Goal: Transaction & Acquisition: Purchase product/service

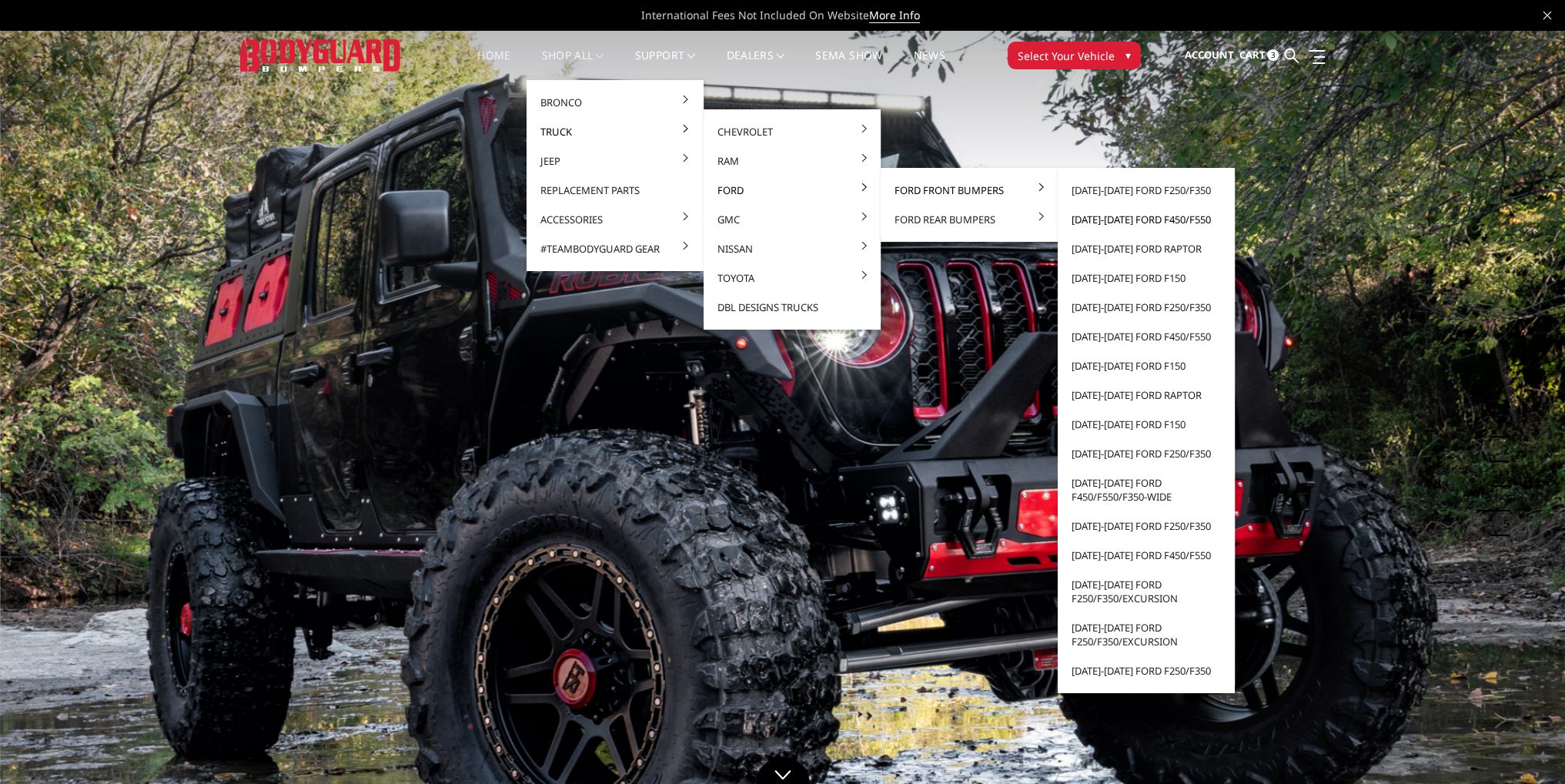
click at [1103, 218] on link "[DATE]-[DATE] Ford F450/F550" at bounding box center [1146, 219] width 165 height 29
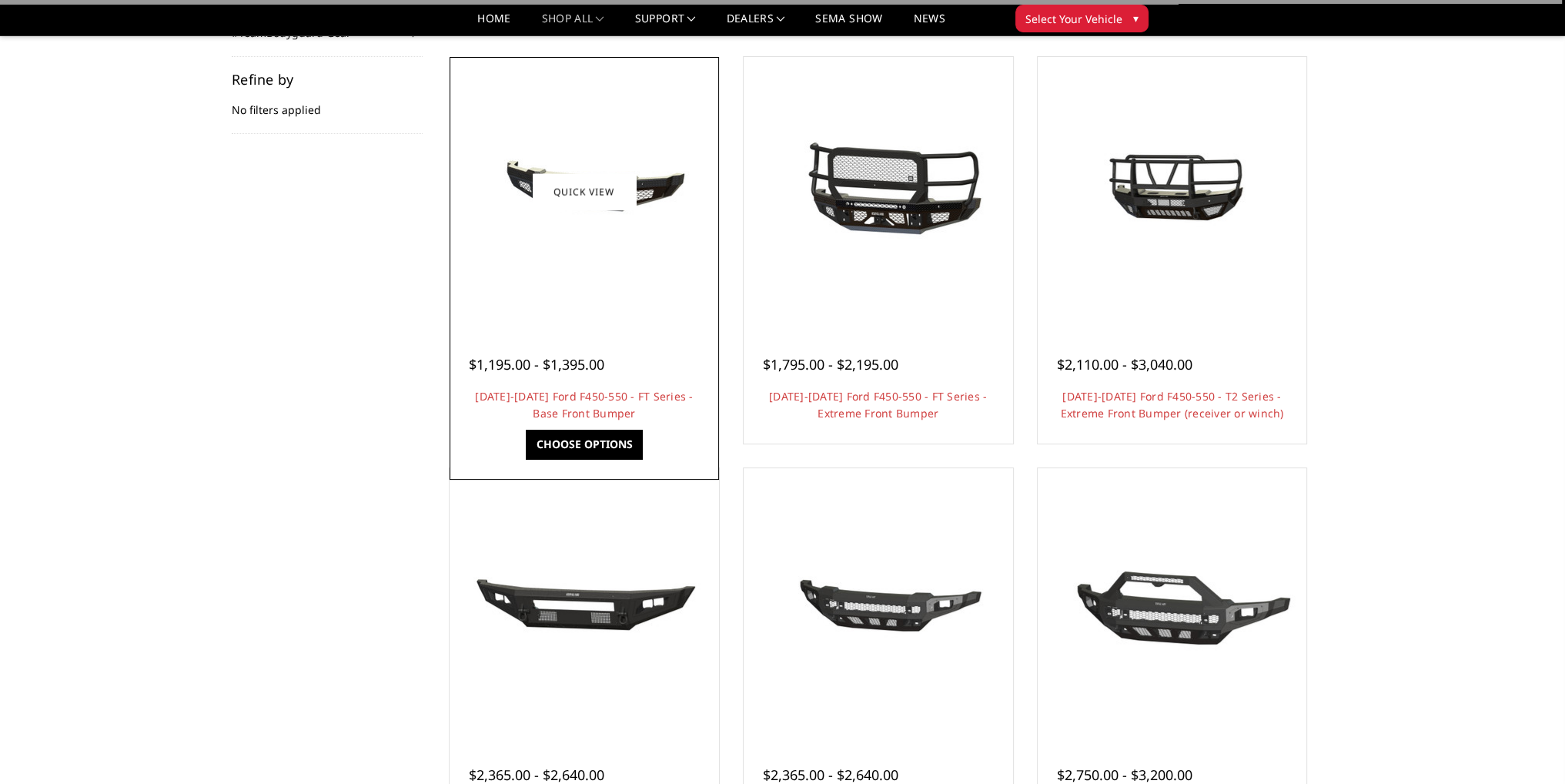
scroll to position [231, 0]
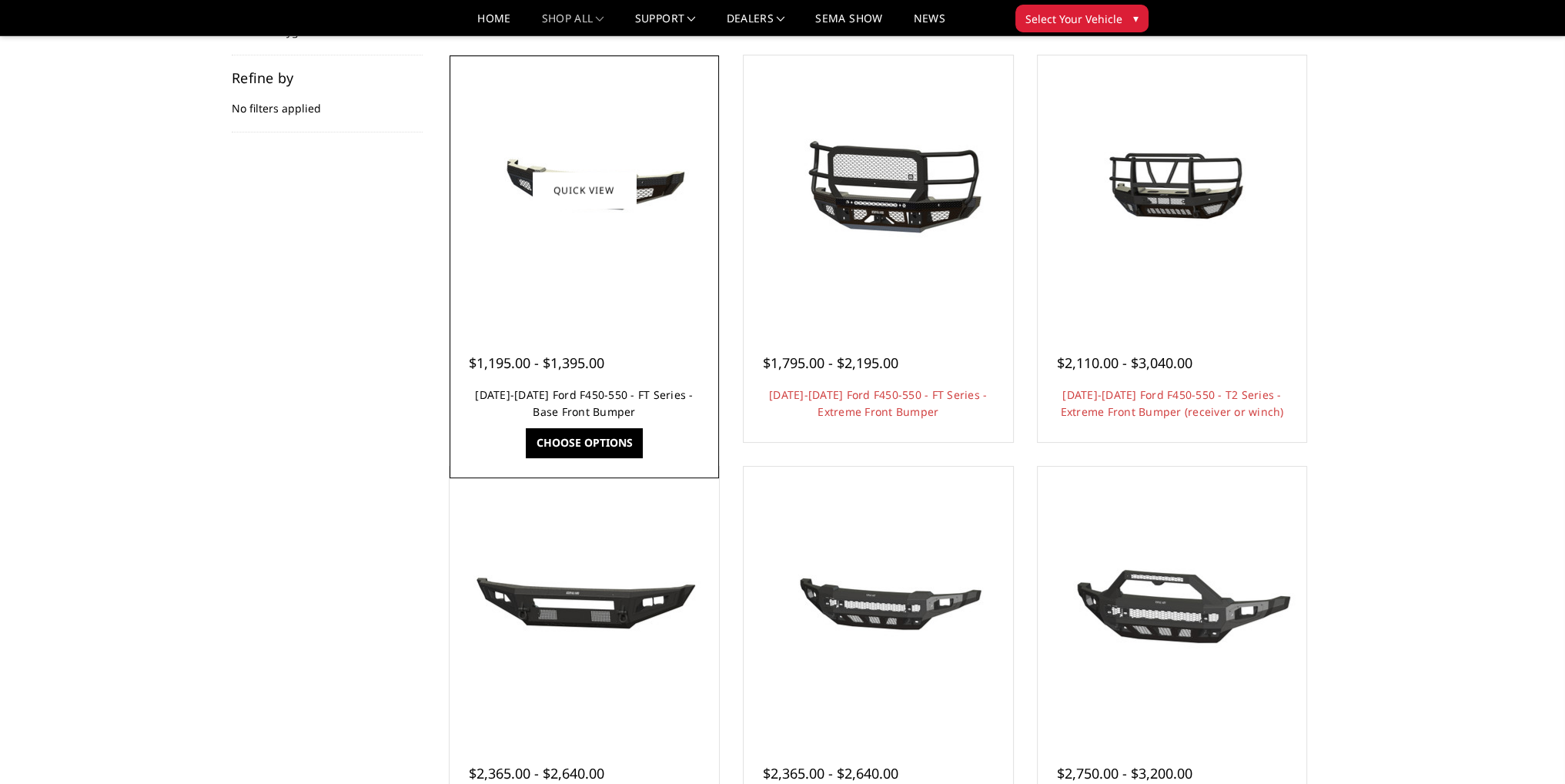
click at [635, 395] on link "[DATE]-[DATE] Ford F450-550 - FT Series - Base Front Bumper" at bounding box center [583, 403] width 218 height 32
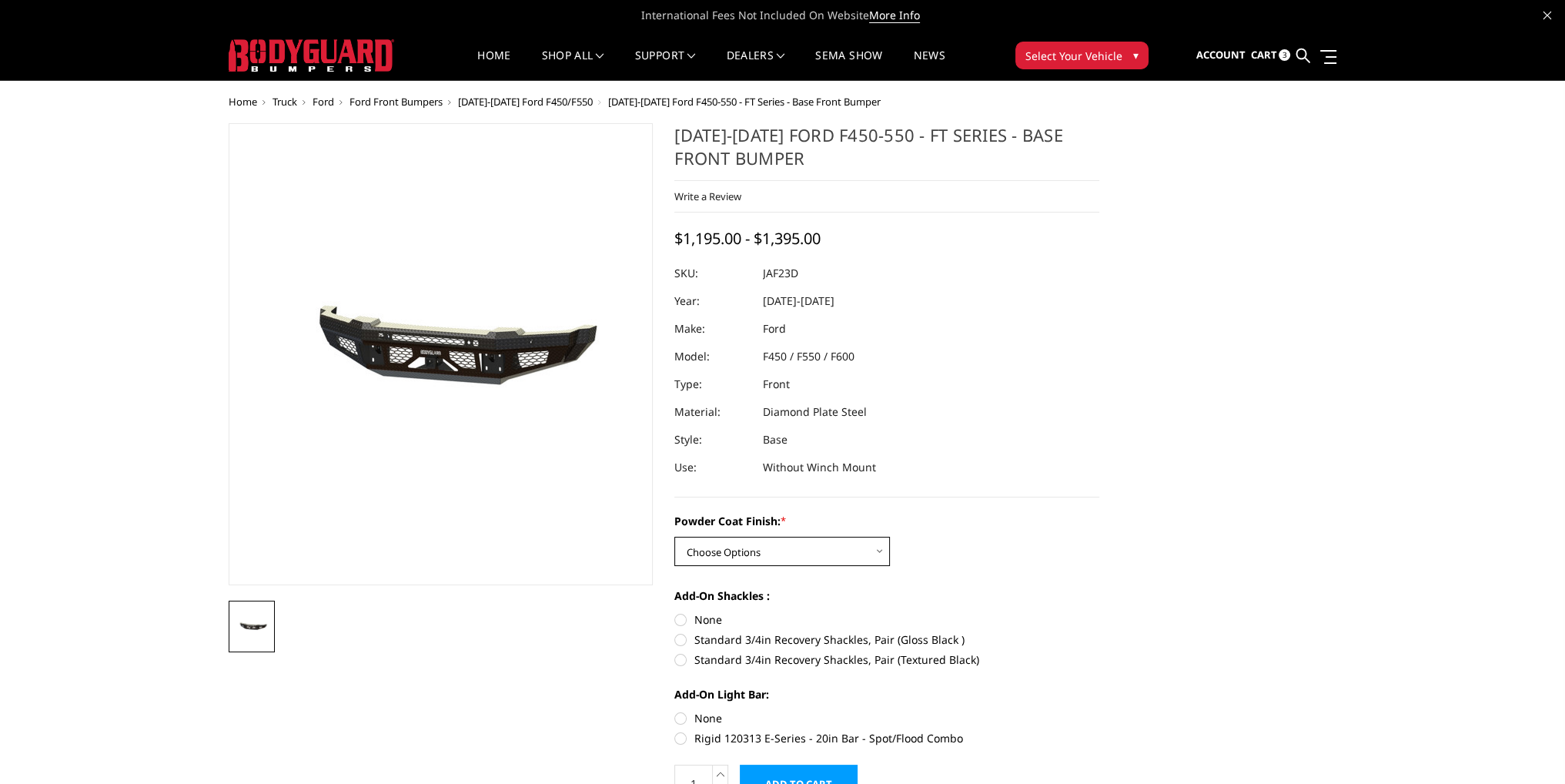
drag, startPoint x: 777, startPoint y: 547, endPoint x: 772, endPoint y: 565, distance: 18.7
click at [777, 547] on select "Choose Options Bare Metal Gloss Black Powder Coat Textured Black Powder Coat" at bounding box center [782, 551] width 216 height 29
click at [675, 537] on select "Choose Options Bare Metal Gloss Black Powder Coat Textured Black Powder Coat" at bounding box center [782, 551] width 216 height 29
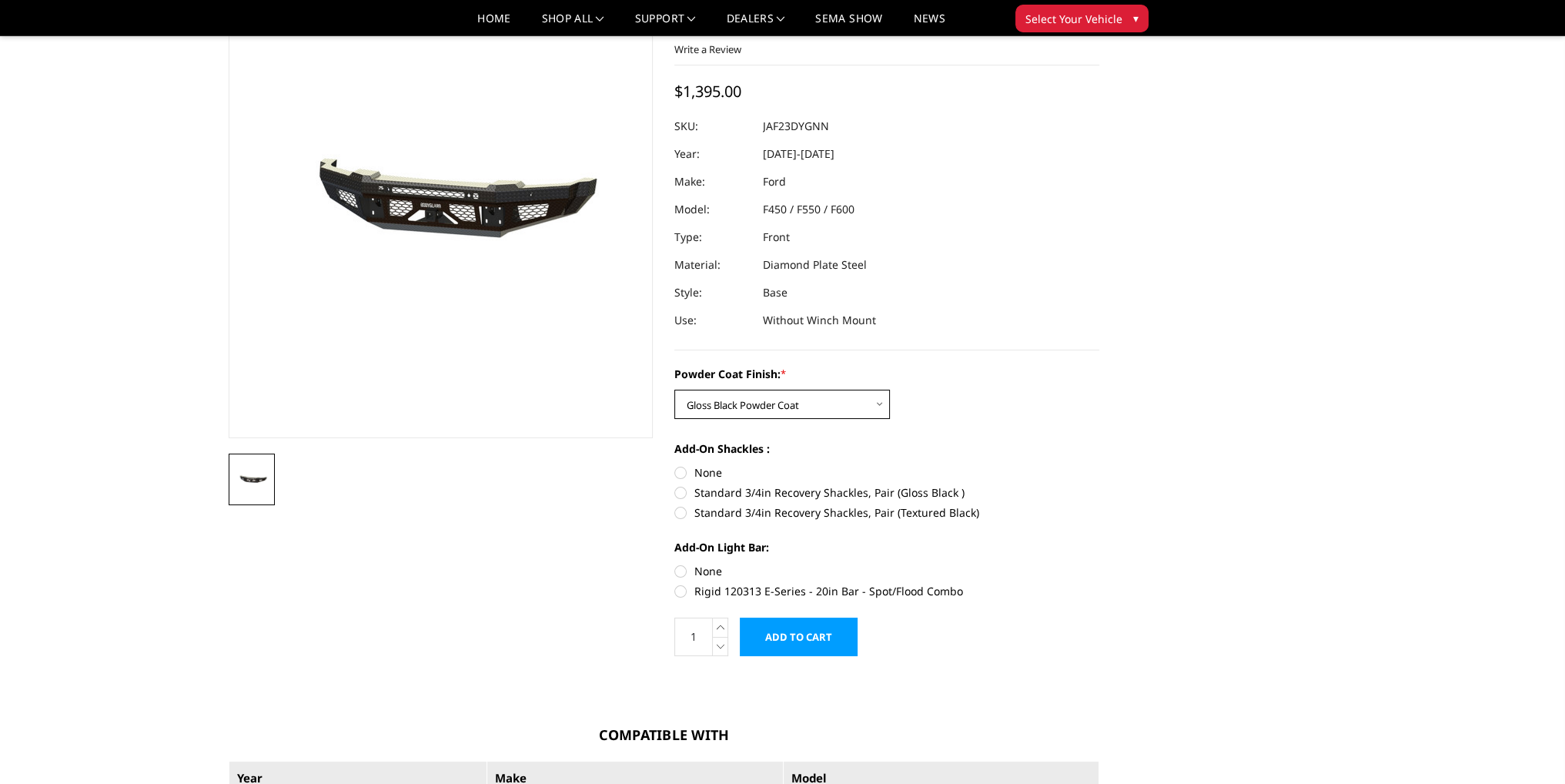
scroll to position [77, 0]
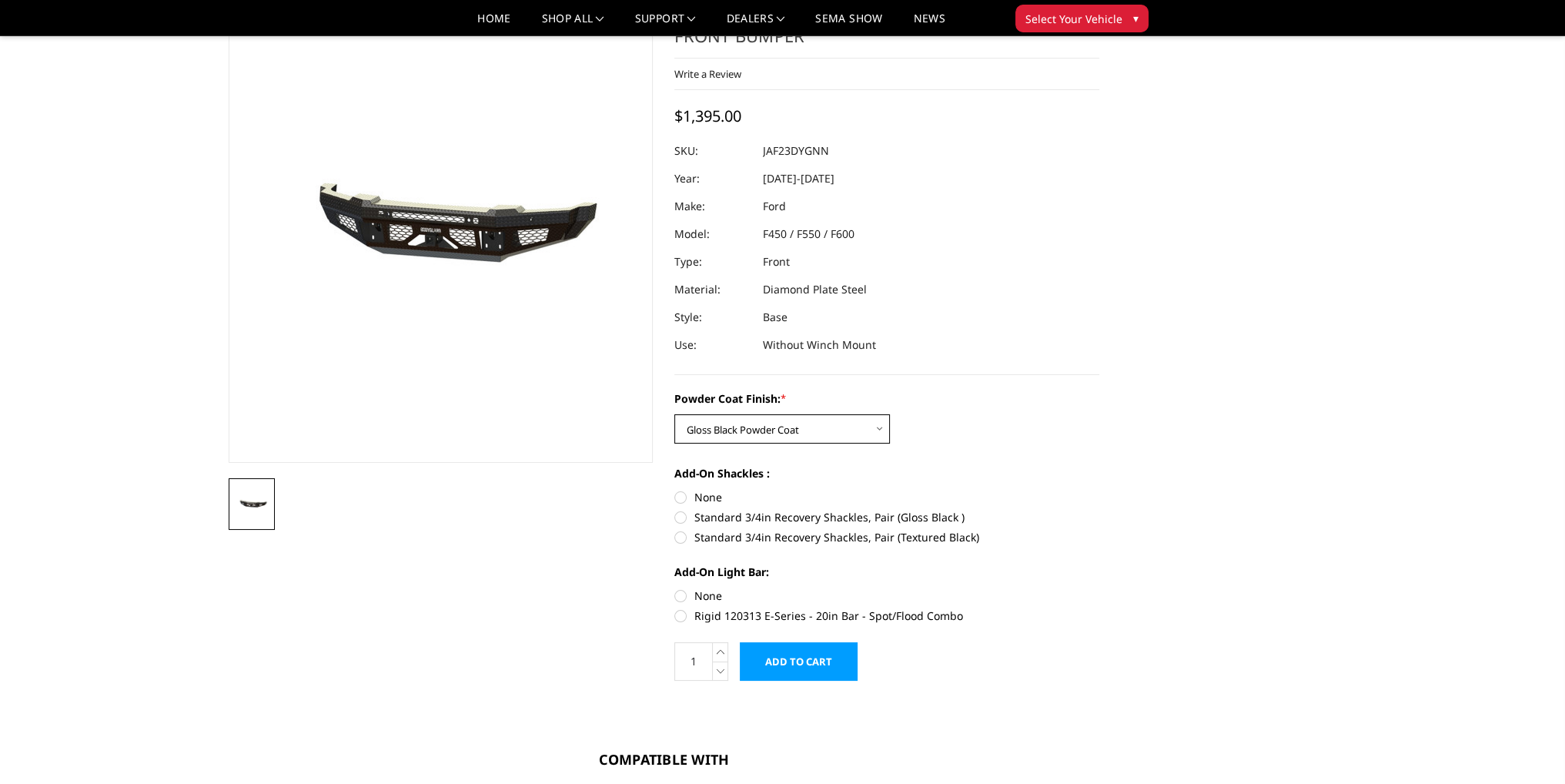
click at [823, 419] on select "Choose Options Bare Metal Gloss Black Powder Coat Textured Black Powder Coat" at bounding box center [782, 429] width 216 height 29
select select "3383"
click at [675, 414] on select "Choose Options Bare Metal Gloss Black Powder Coat Textured Black Powder Coat" at bounding box center [782, 429] width 216 height 29
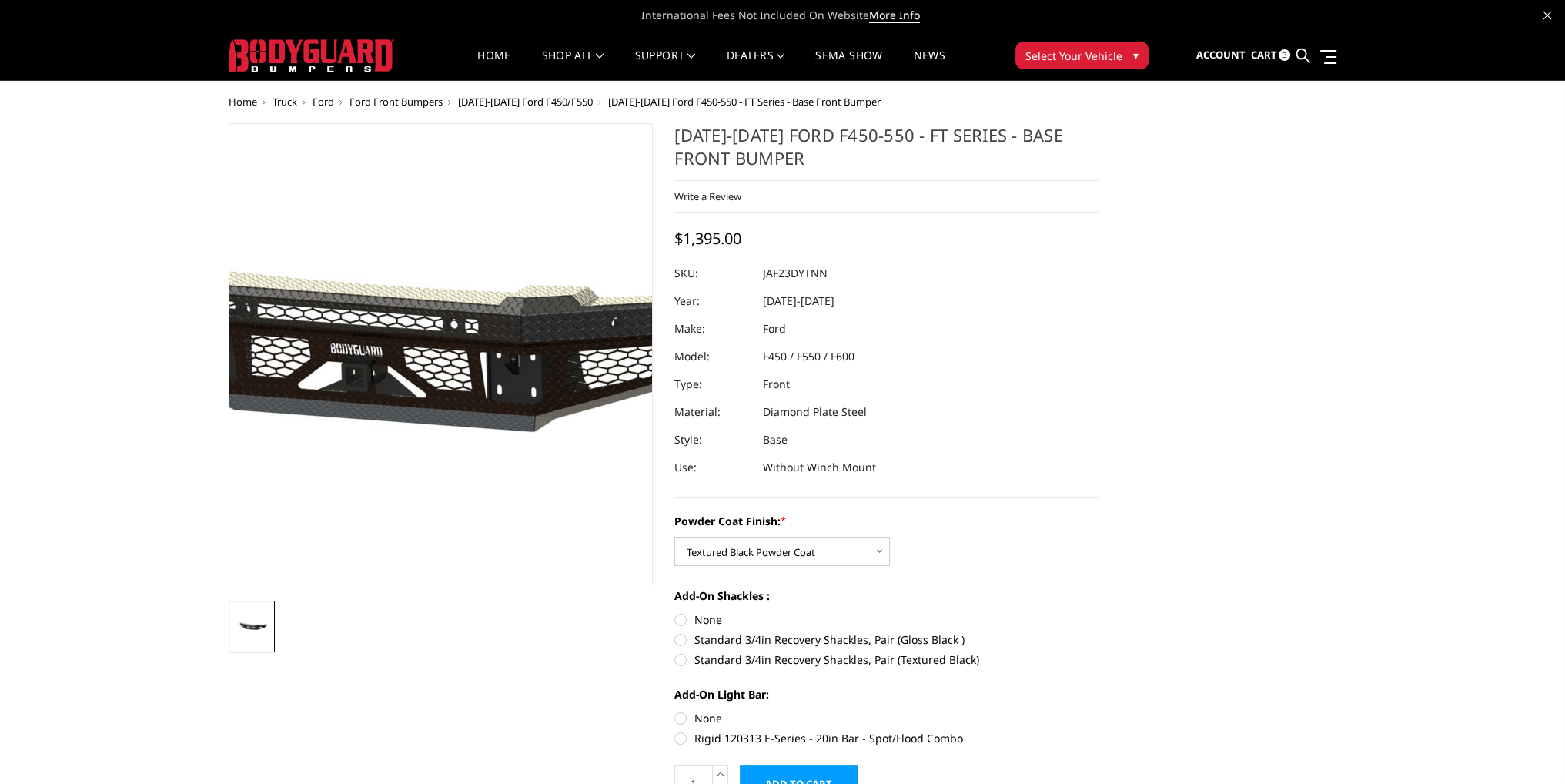
click at [487, 351] on img at bounding box center [381, 354] width 986 height 461
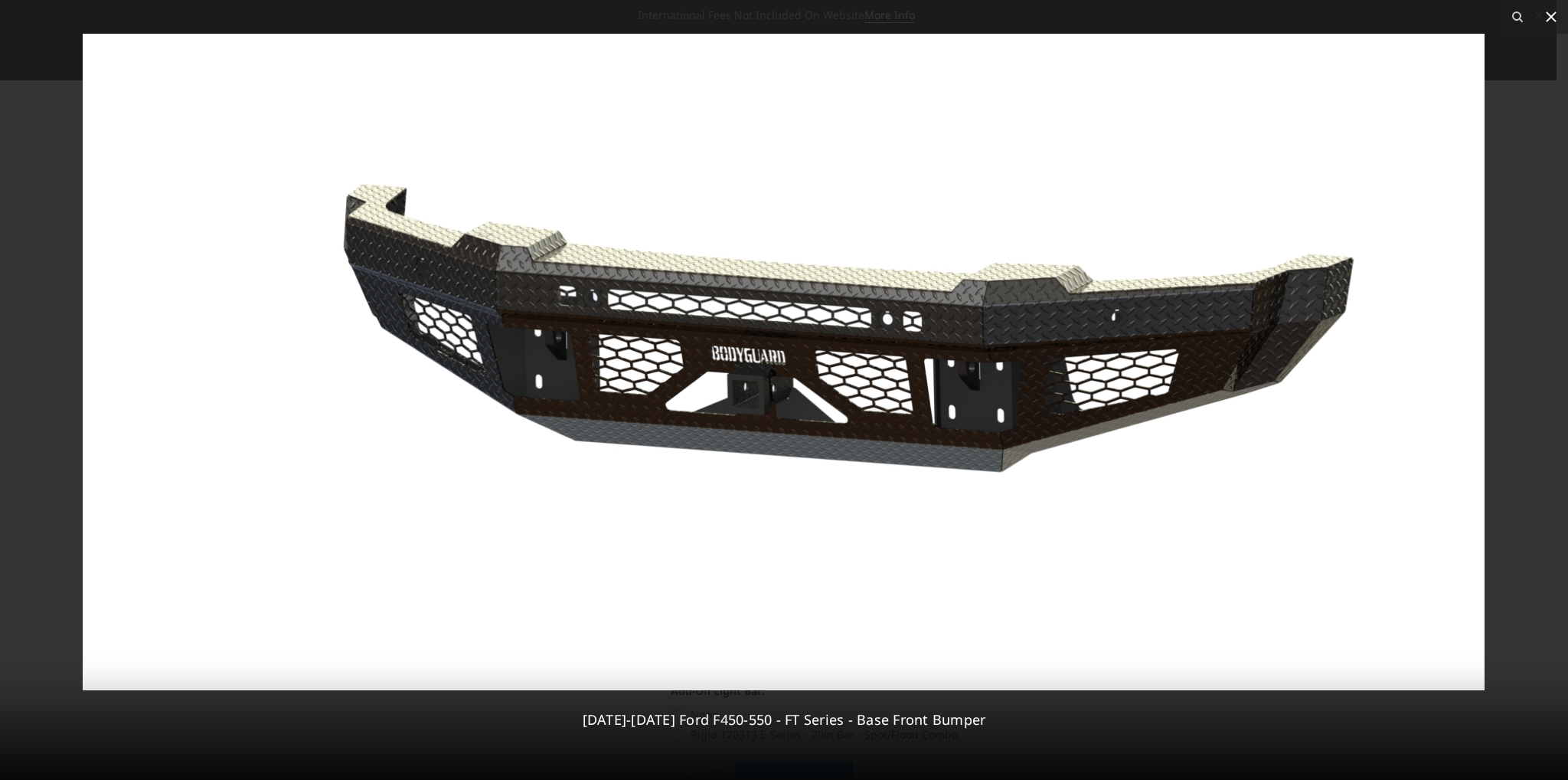
click at [1550, 23] on icon at bounding box center [1551, 17] width 18 height 18
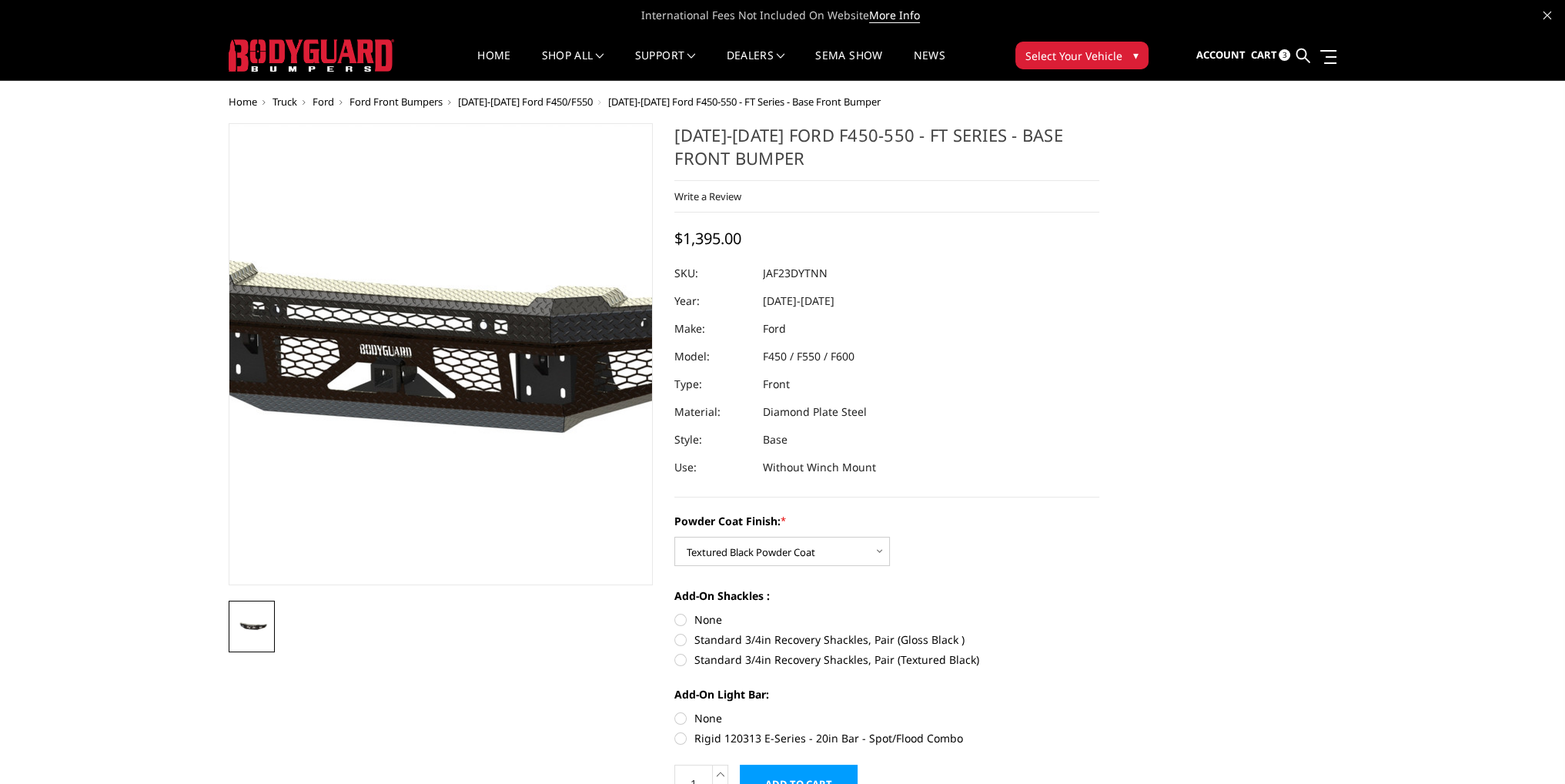
click at [464, 416] on img at bounding box center [410, 355] width 986 height 461
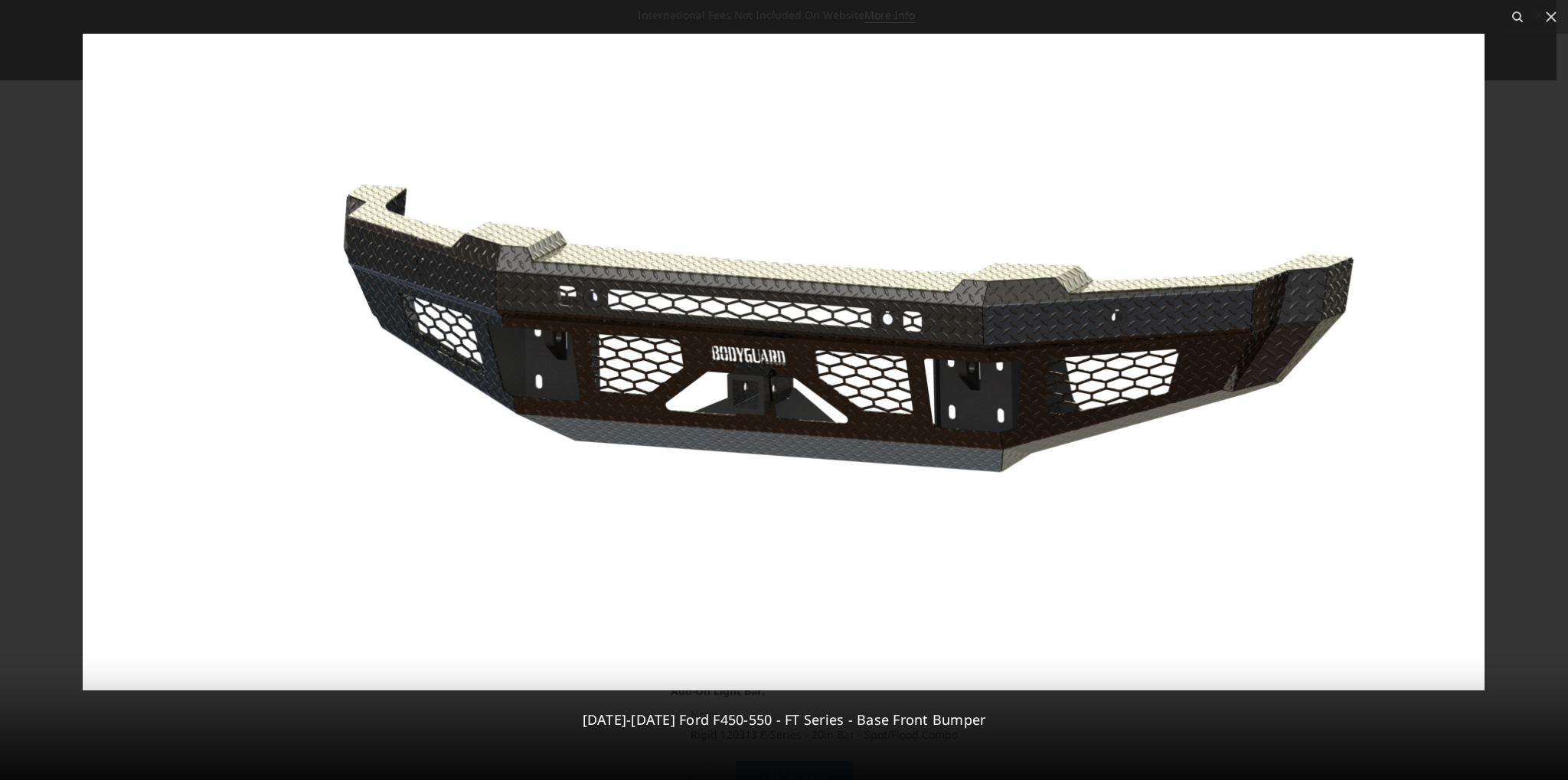
click at [1314, 308] on img at bounding box center [783, 361] width 1402 height 656
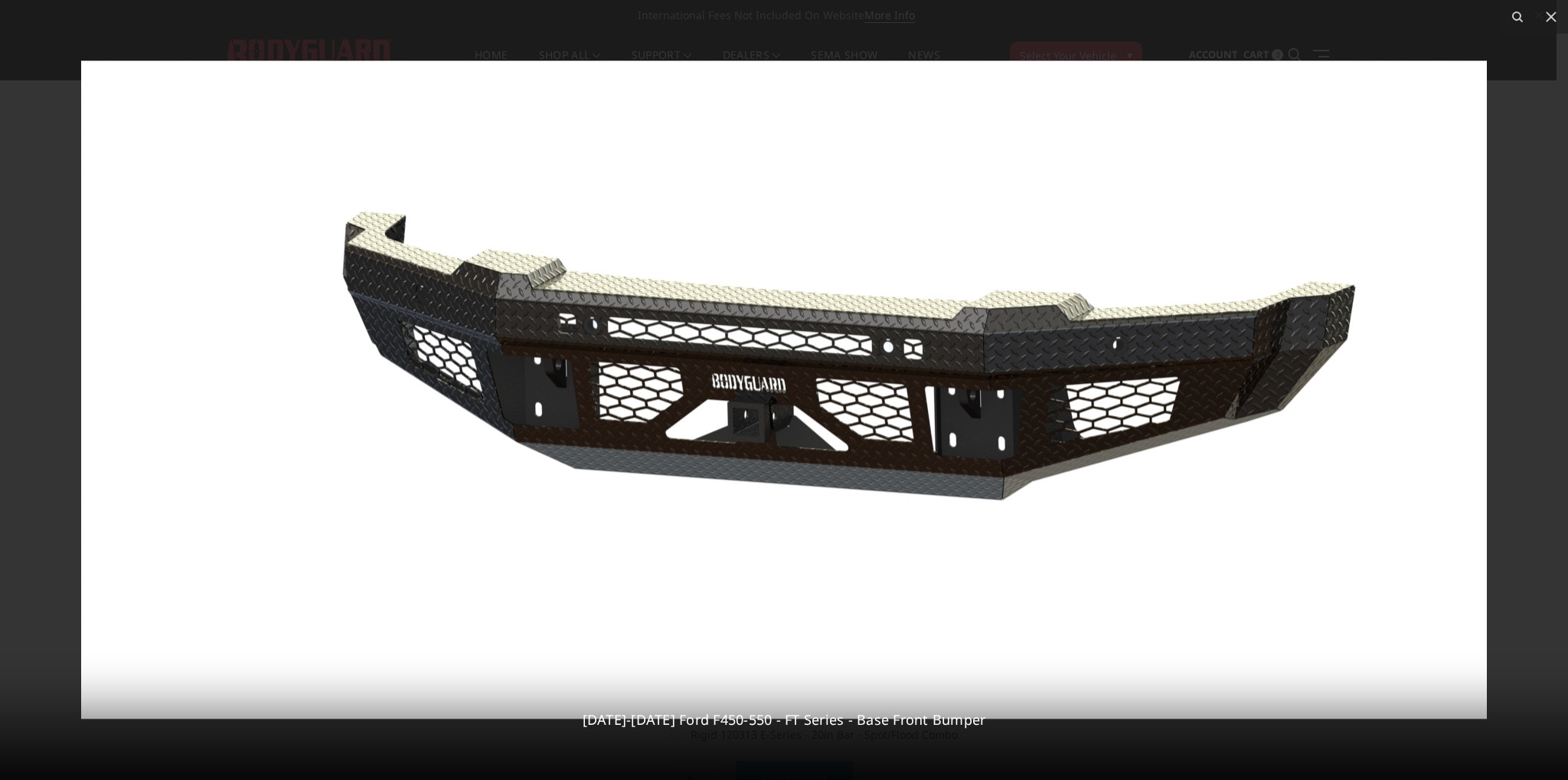
click at [1374, 199] on img at bounding box center [784, 389] width 1406 height 658
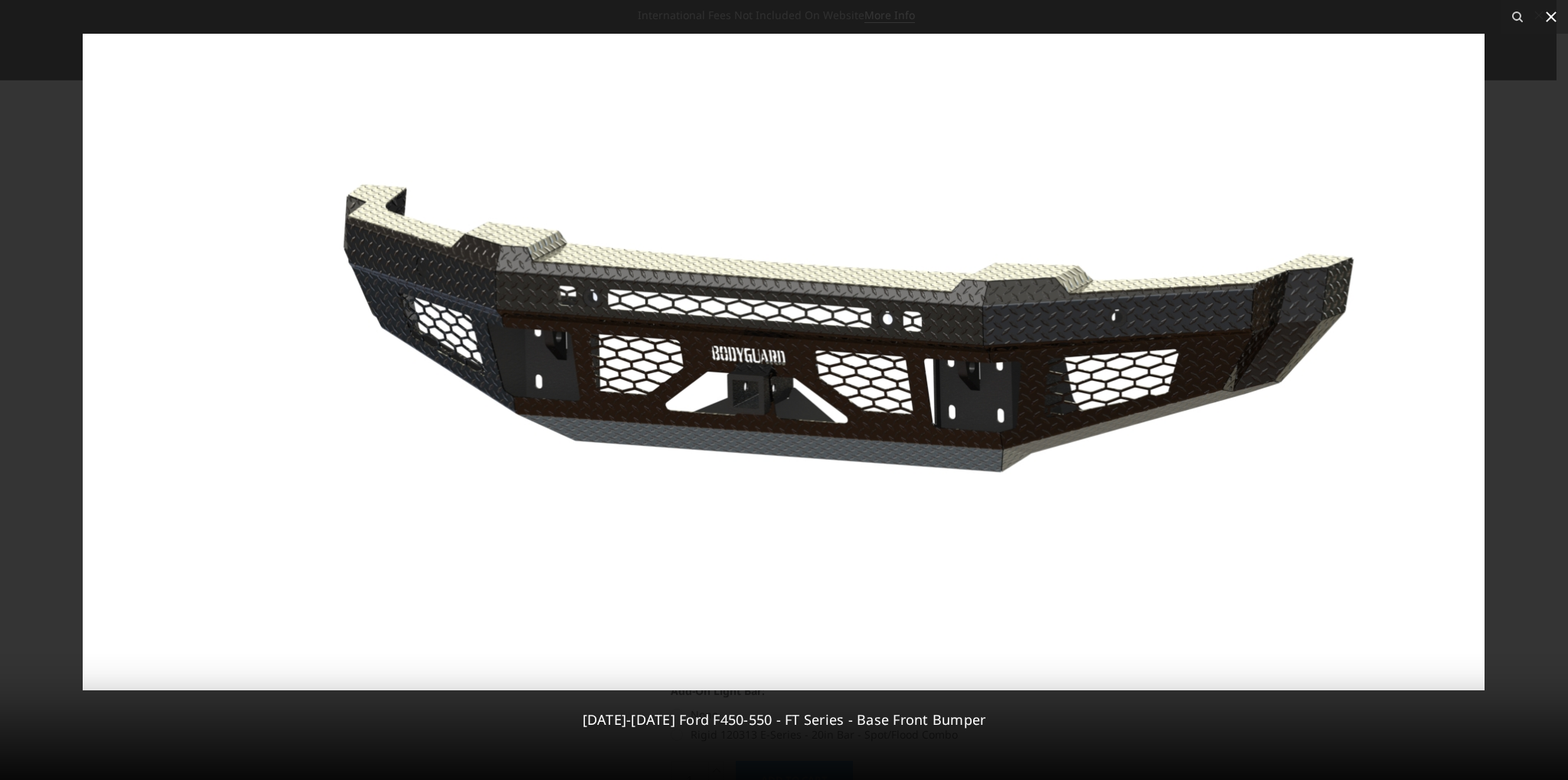
click at [1546, 15] on icon at bounding box center [1551, 17] width 18 height 18
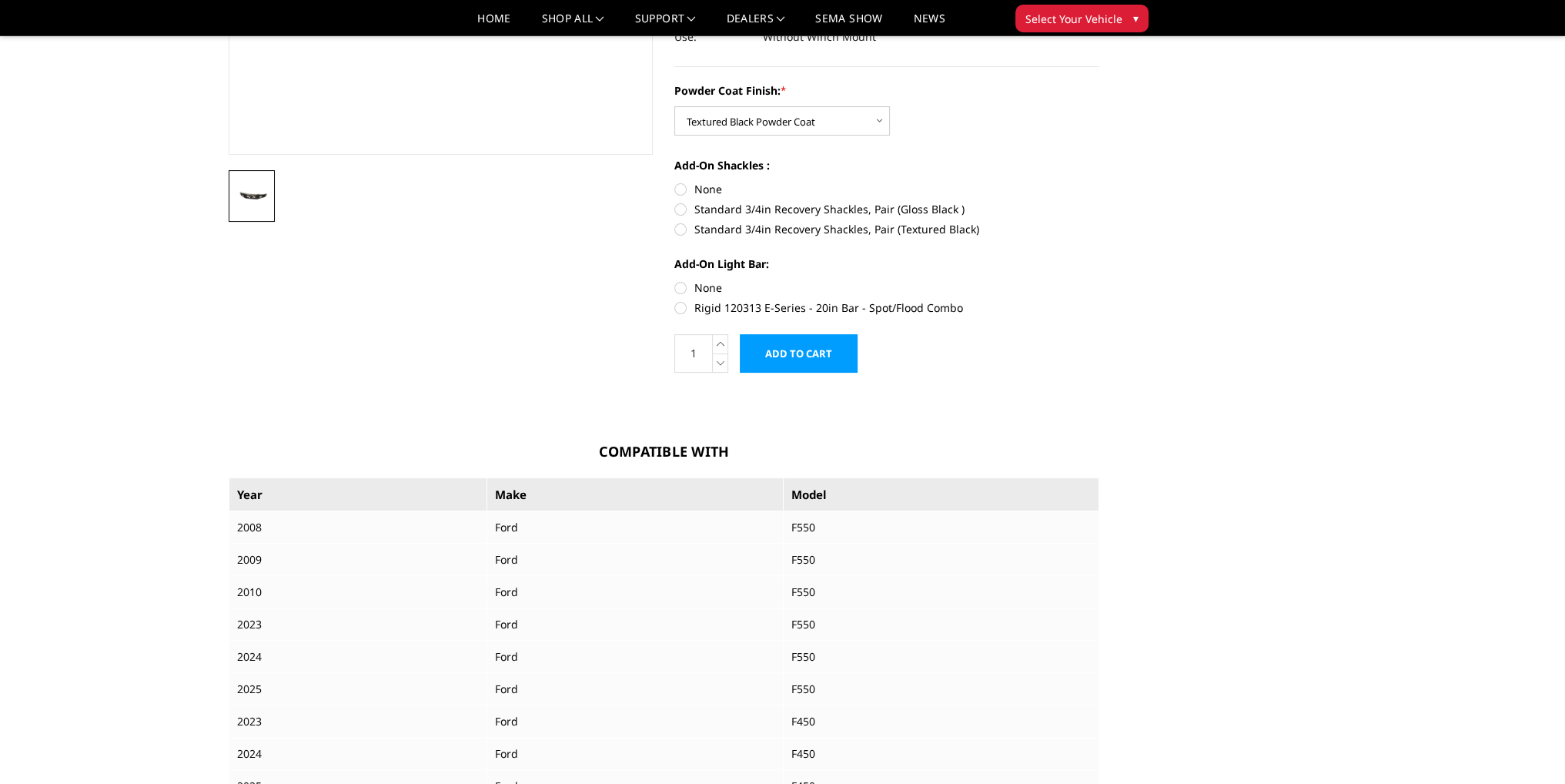
scroll to position [77, 0]
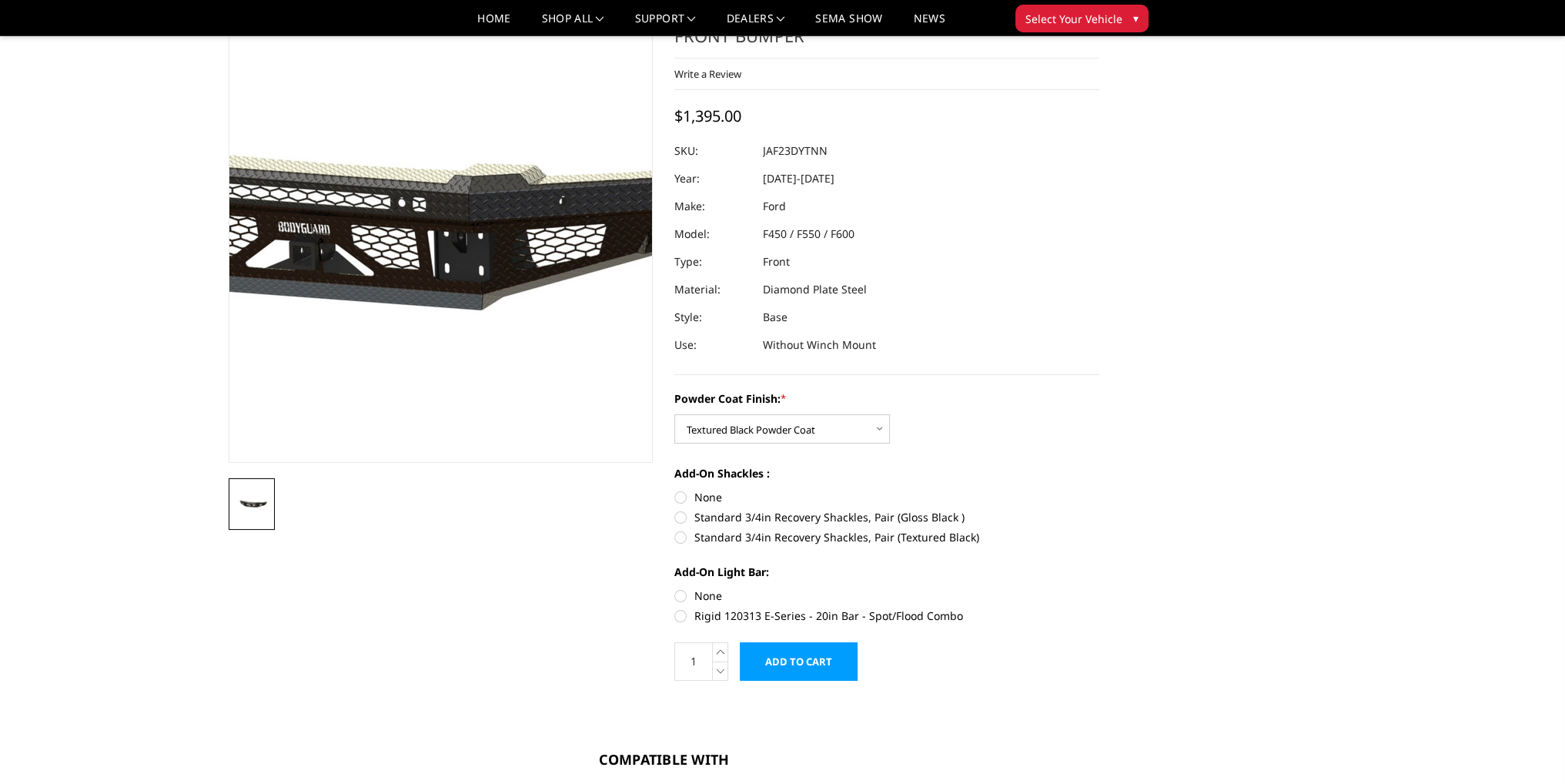
click at [526, 313] on img at bounding box center [329, 233] width 986 height 461
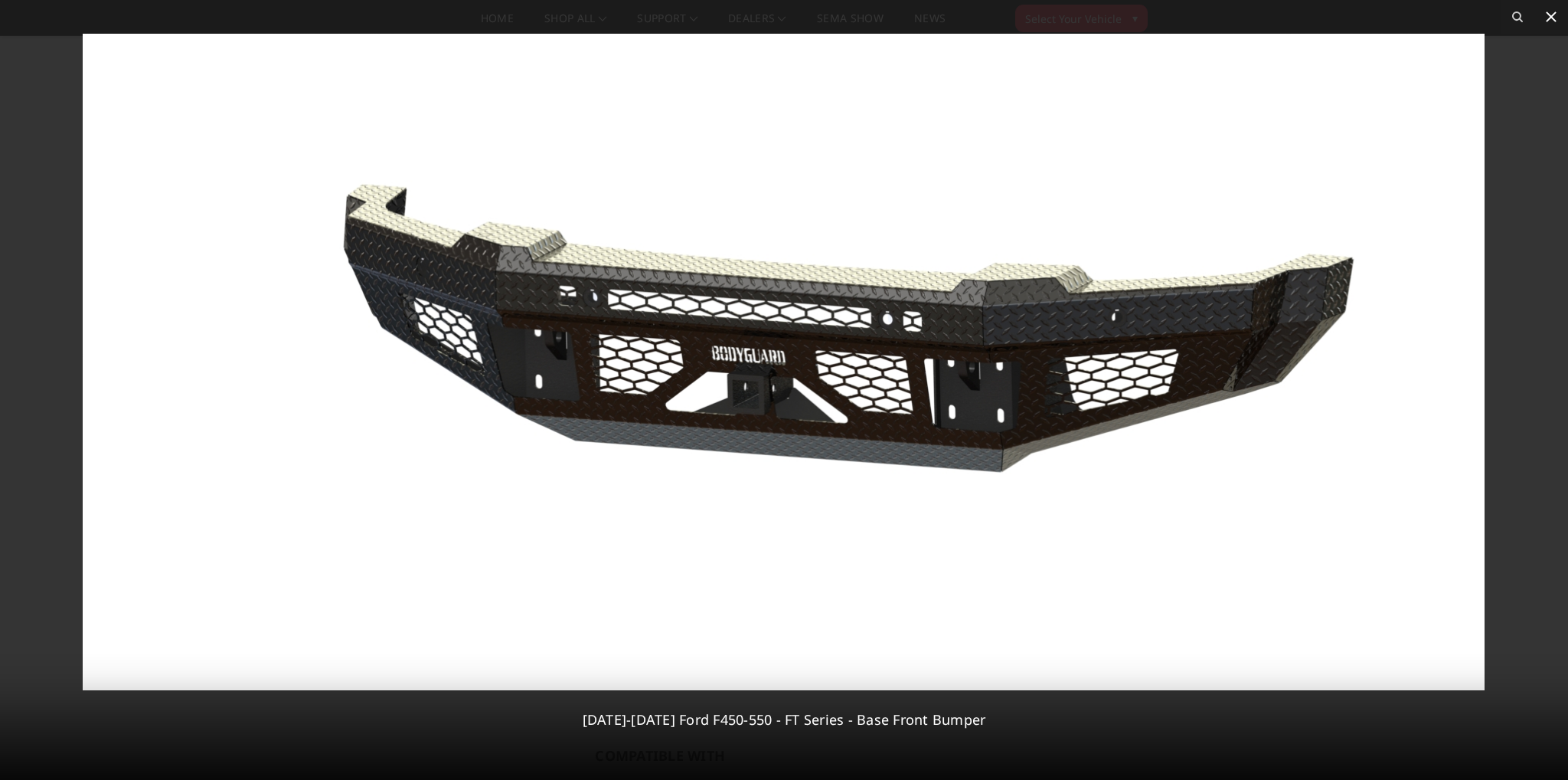
click at [1550, 21] on icon at bounding box center [1551, 17] width 18 height 18
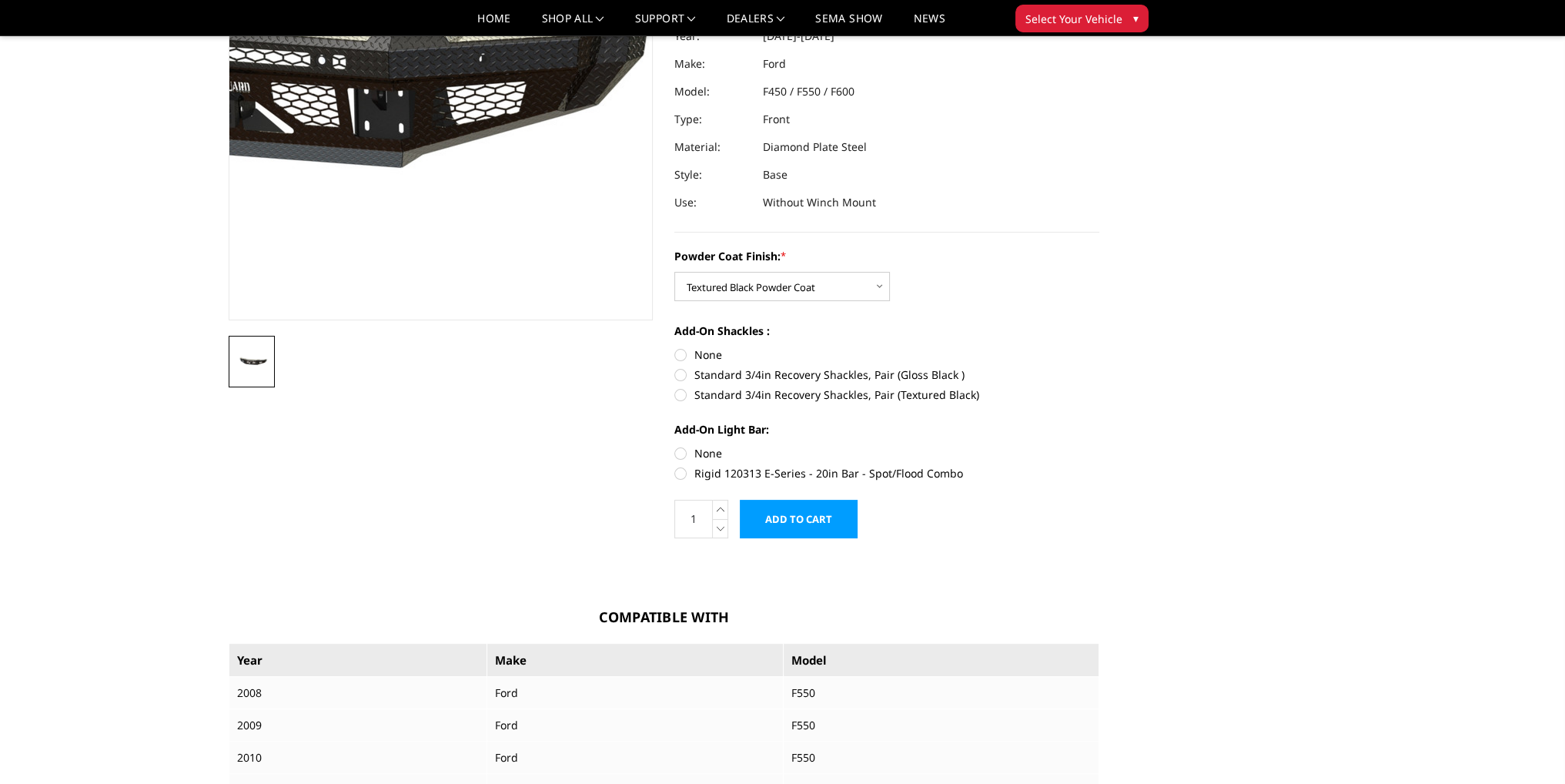
scroll to position [0, 0]
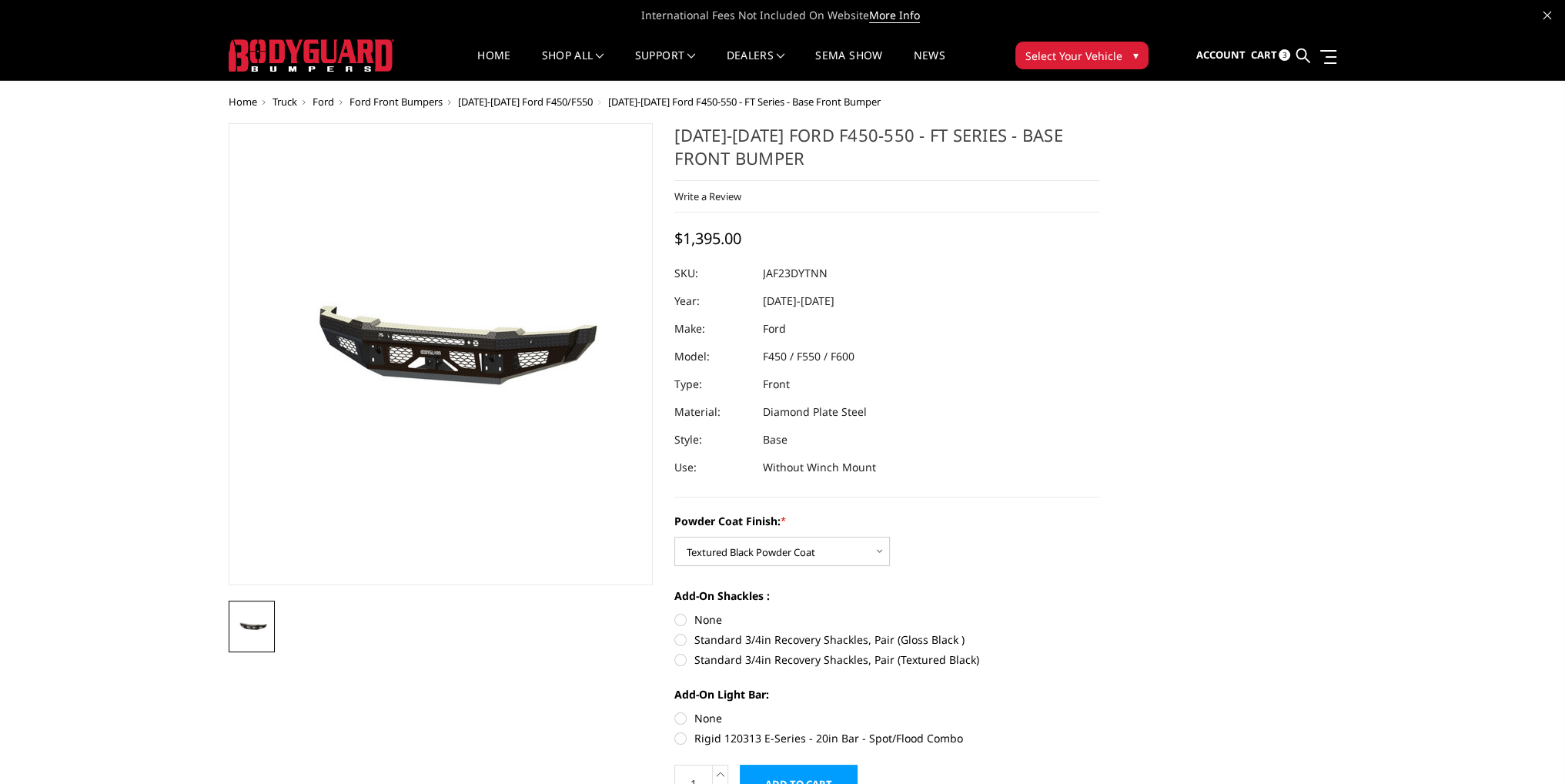
click at [532, 96] on span "[DATE]-[DATE] Ford F450/F550" at bounding box center [525, 102] width 134 height 13
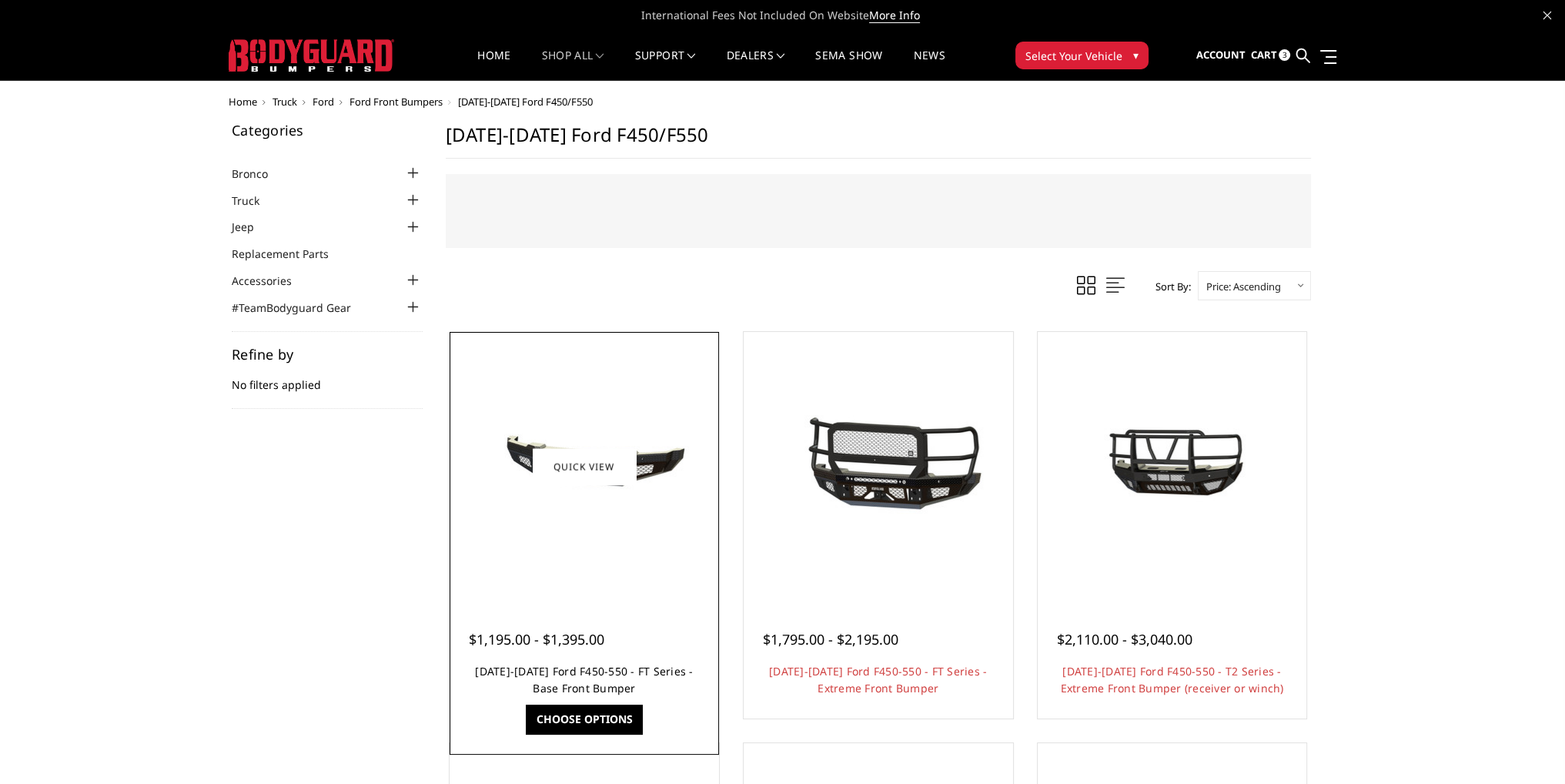
drag, startPoint x: 561, startPoint y: 669, endPoint x: 561, endPoint y: 654, distance: 15.0
click at [561, 669] on link "[DATE]-[DATE] Ford F450-550 - FT Series - Base Front Bumper" at bounding box center [583, 680] width 218 height 32
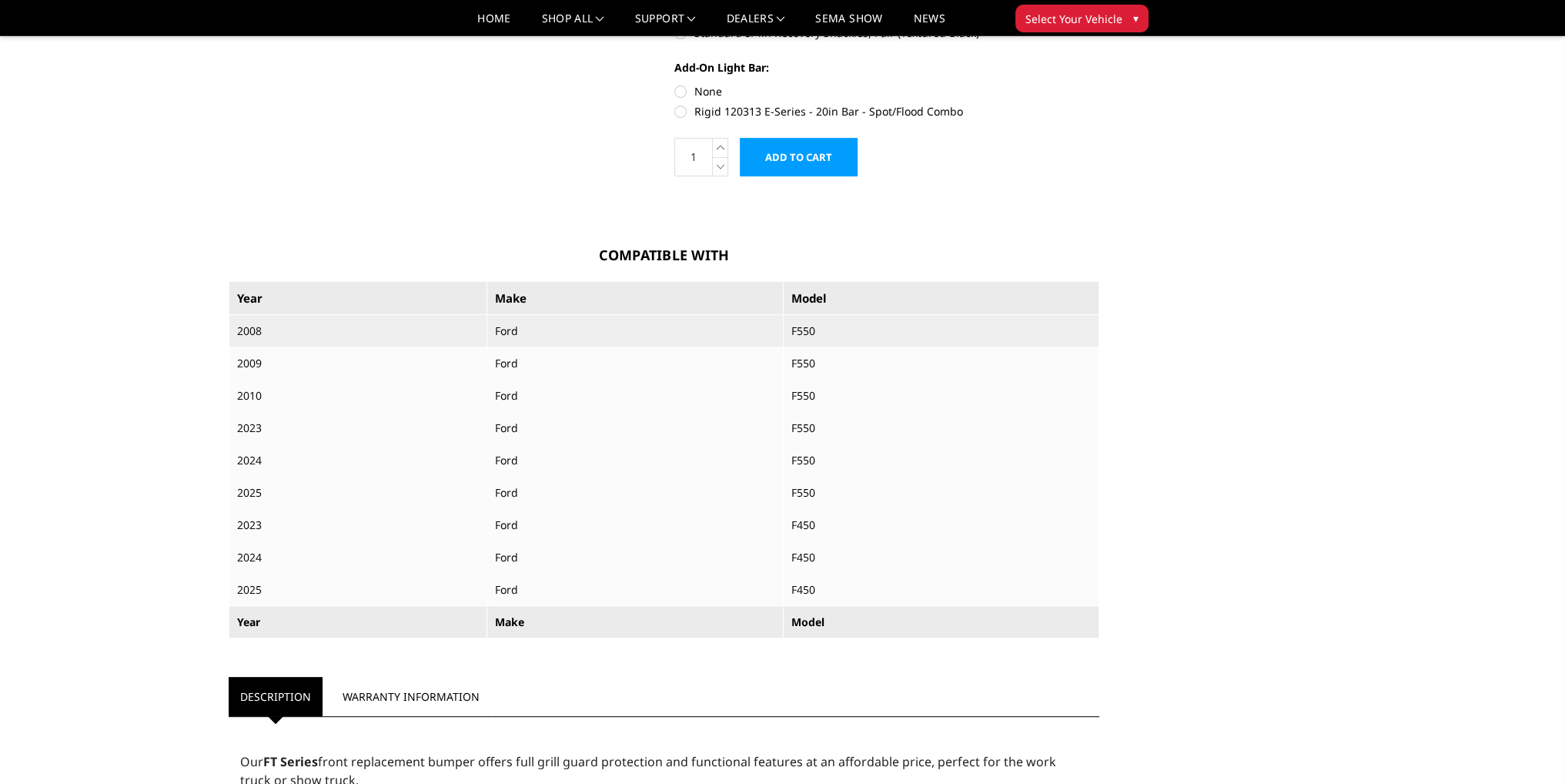
scroll to position [616, 0]
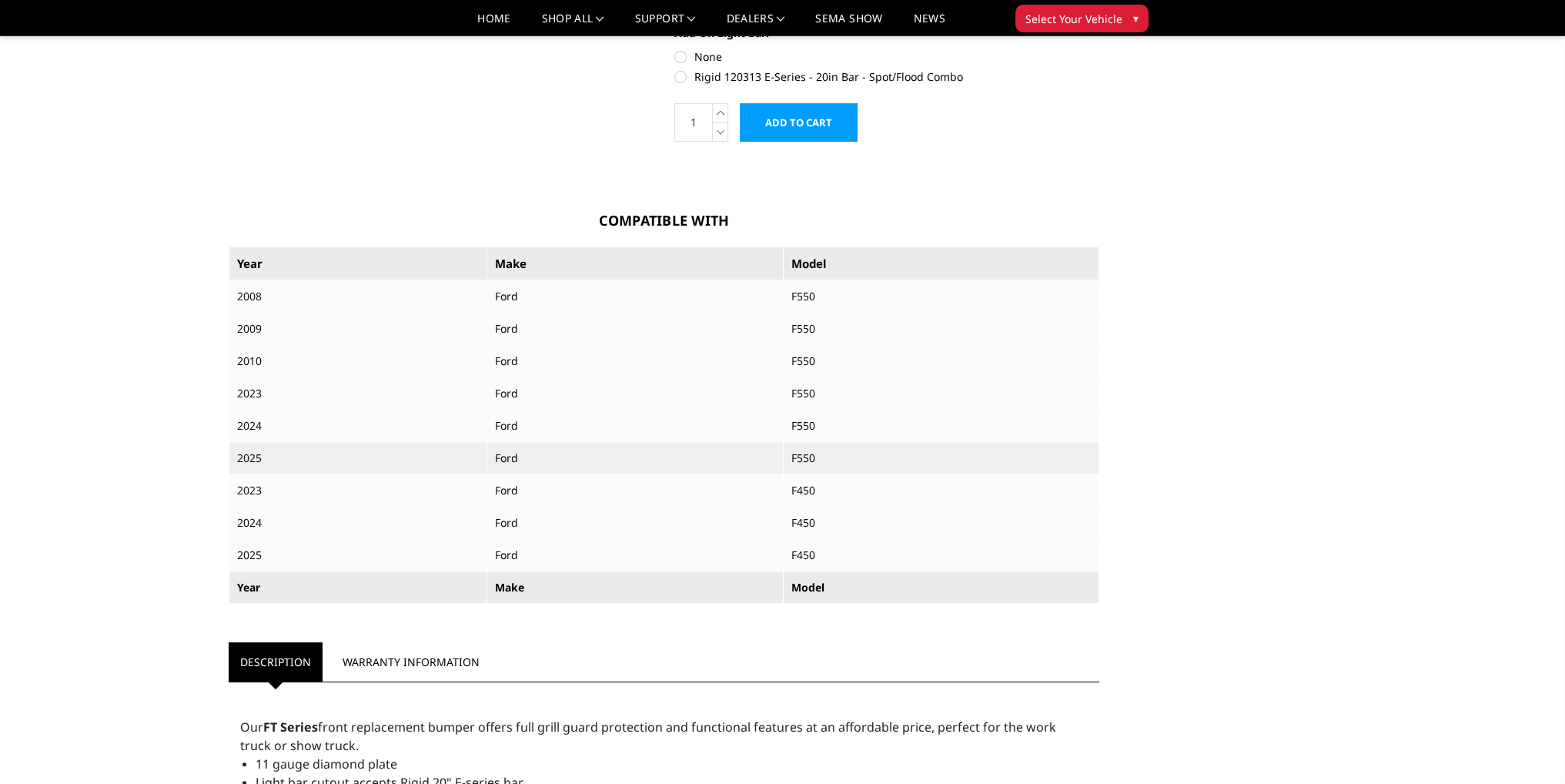
click at [819, 466] on td "F550" at bounding box center [942, 458] width 316 height 32
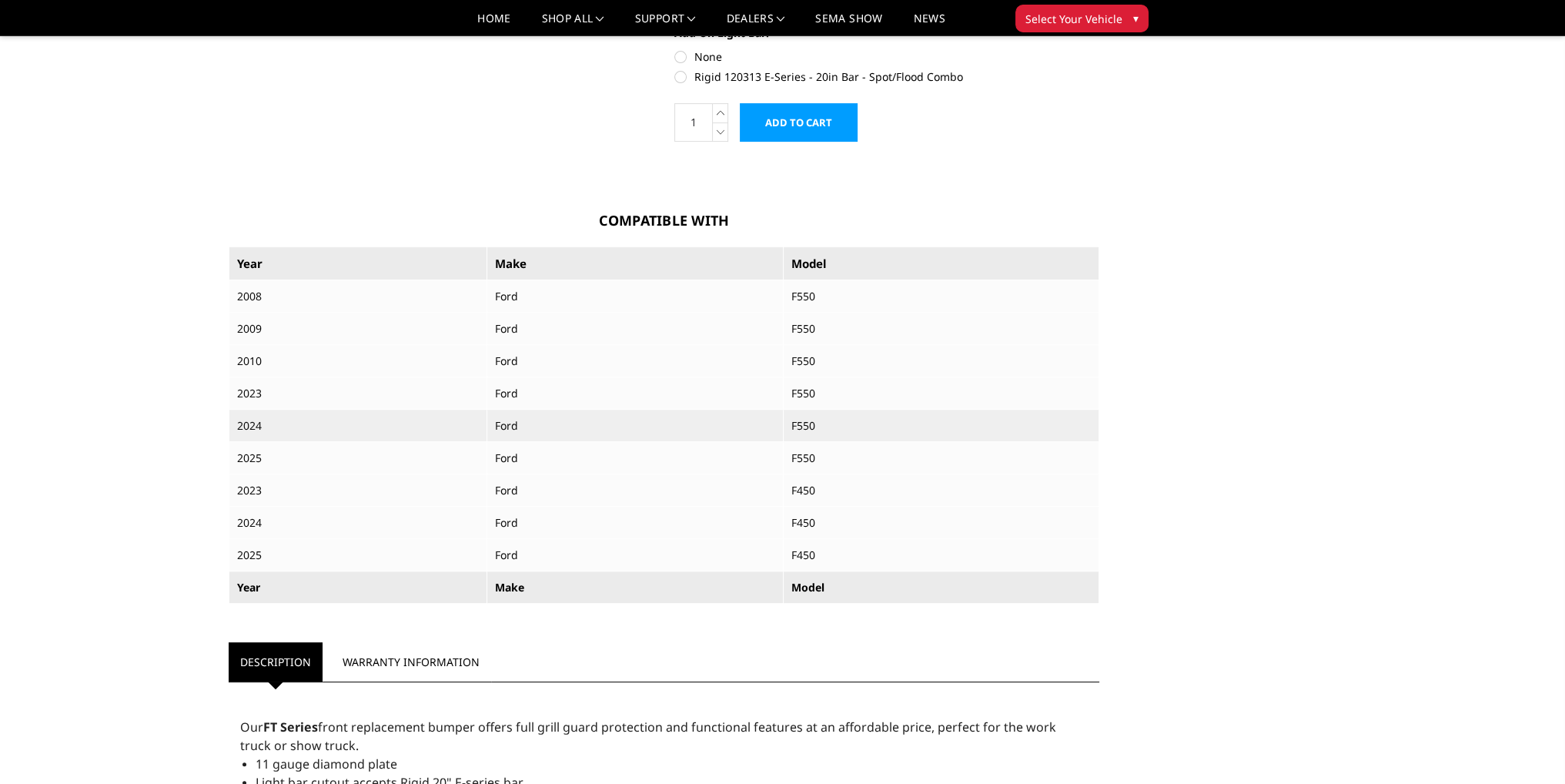
click at [807, 413] on td "F550" at bounding box center [942, 425] width 316 height 32
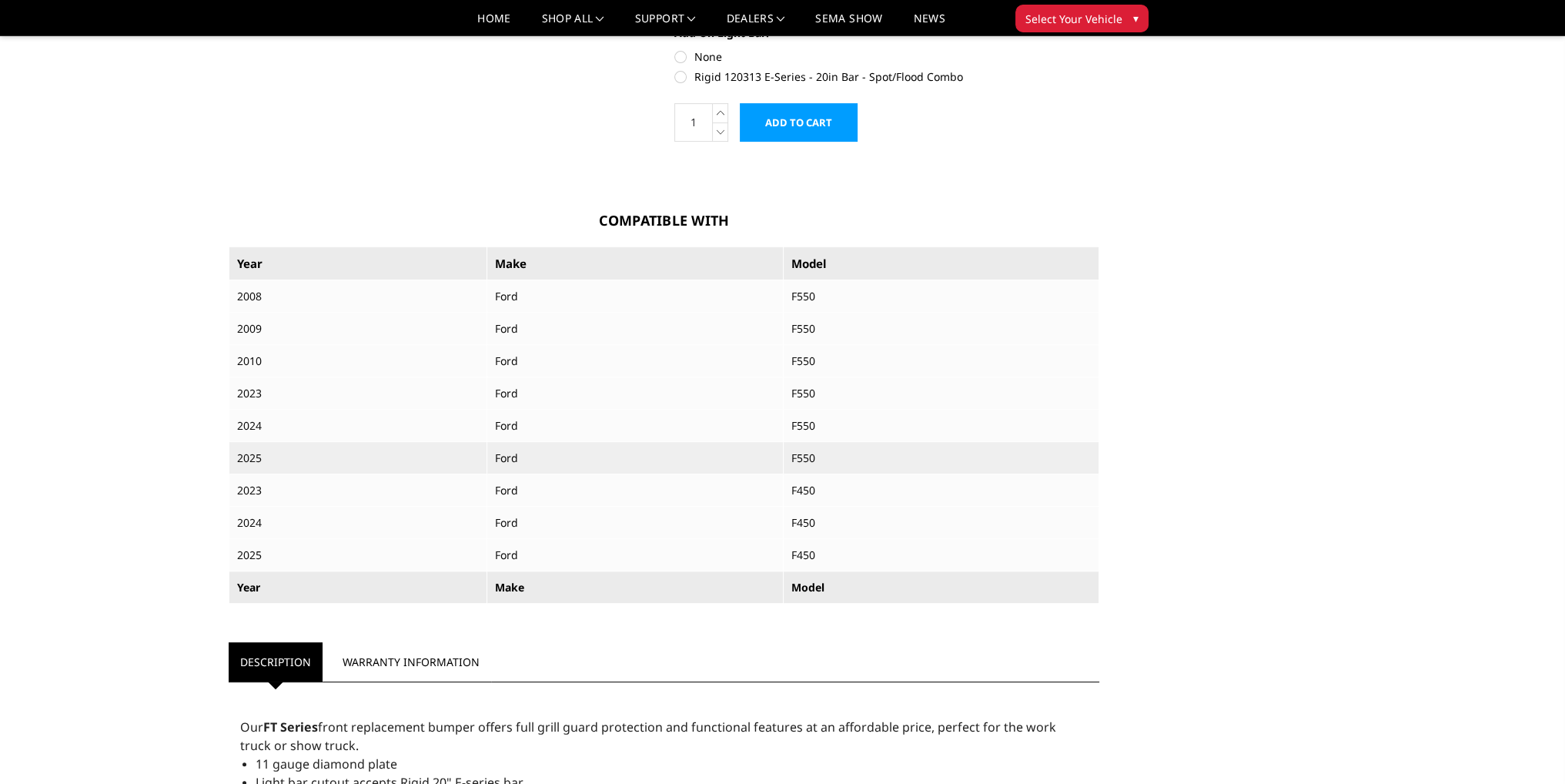
click at [796, 455] on td "F550" at bounding box center [942, 458] width 316 height 32
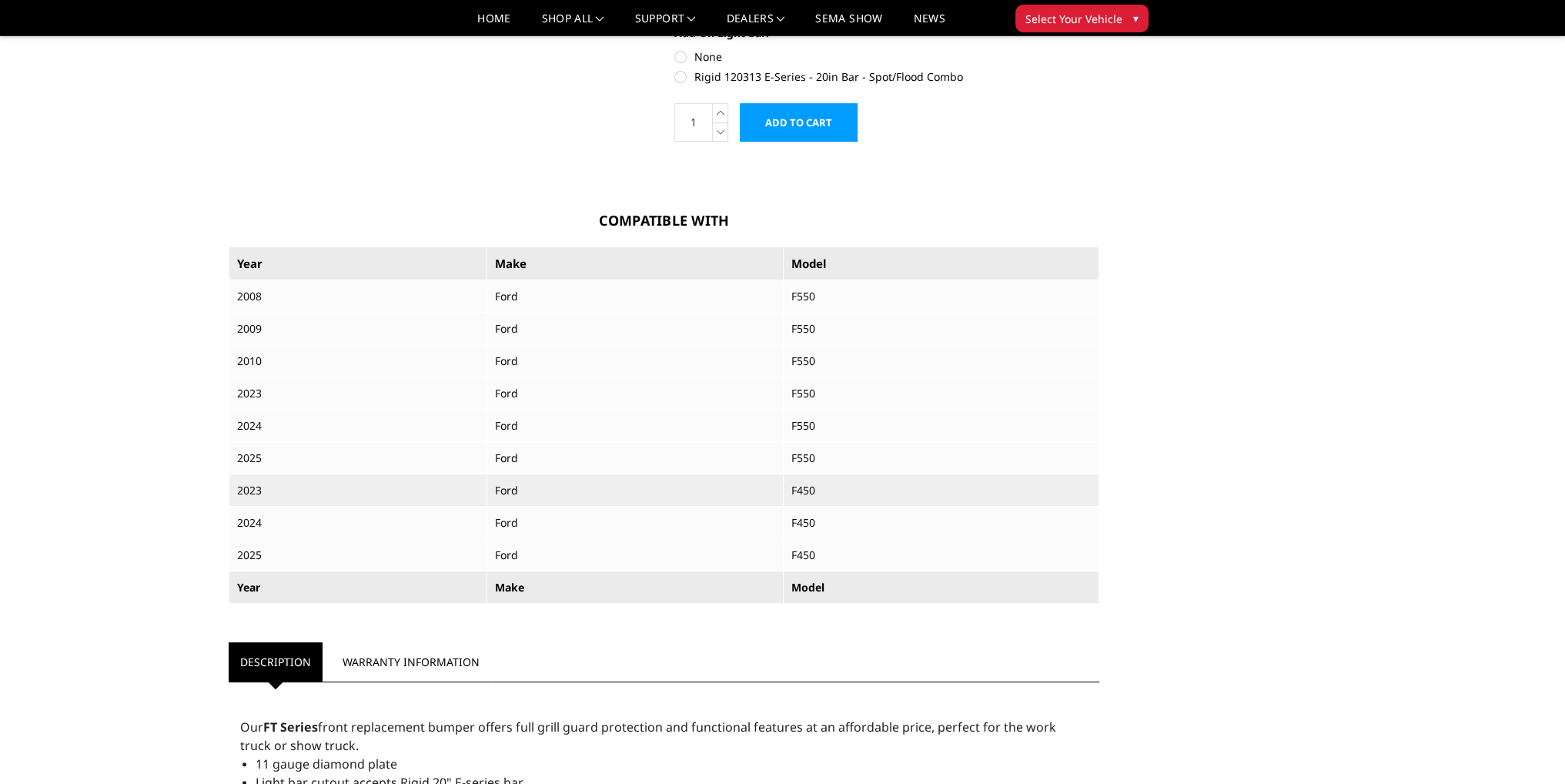
click at [806, 497] on td "F450" at bounding box center [942, 490] width 316 height 32
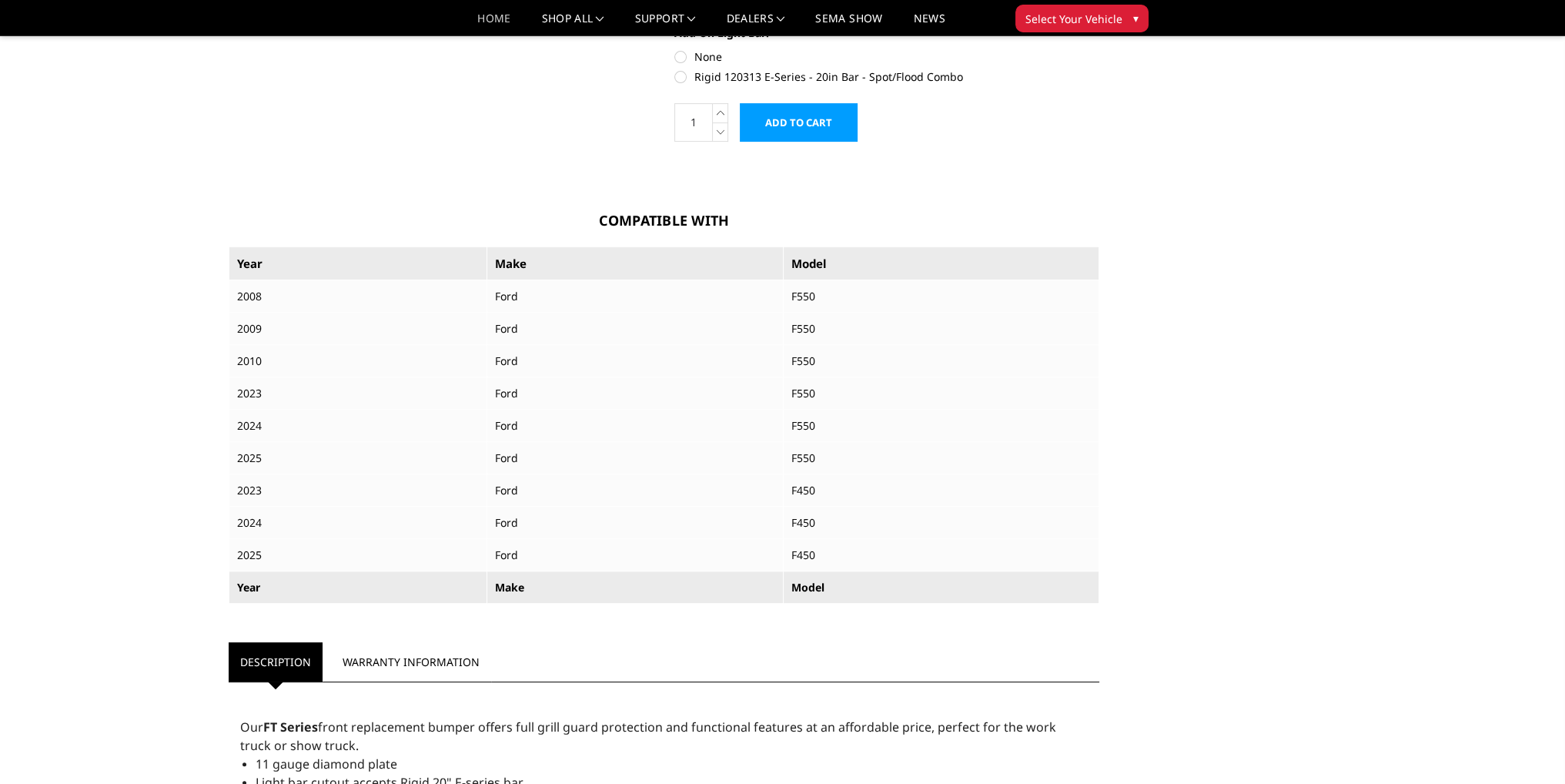
click at [484, 17] on link "Home" at bounding box center [493, 24] width 33 height 23
